Goal: Check status: Check status

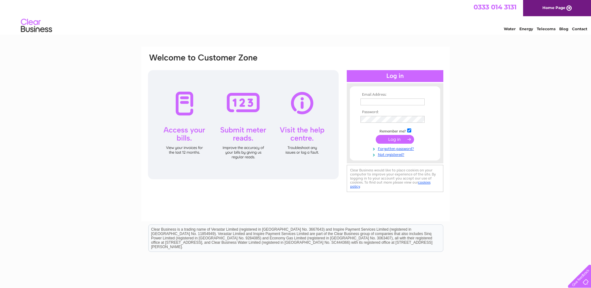
type input "village.stores@yahoo.com"
click at [393, 138] on input "submit" at bounding box center [395, 139] width 38 height 9
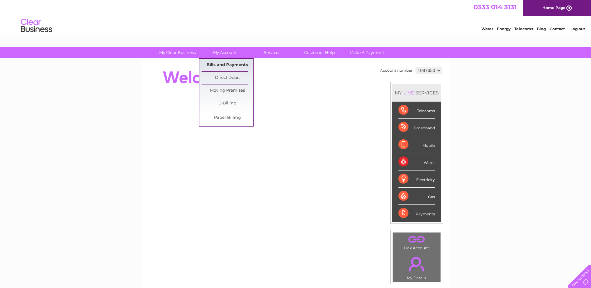
click at [224, 68] on link "Bills and Payments" at bounding box center [227, 65] width 51 height 12
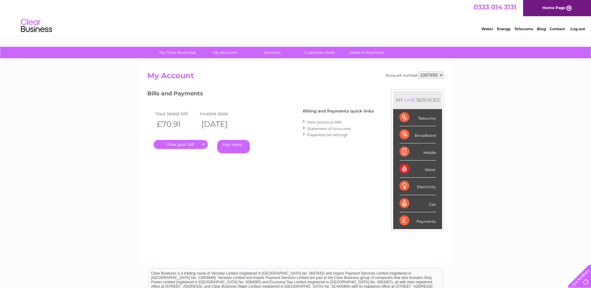
click at [186, 142] on link "." at bounding box center [181, 144] width 54 height 9
